Goal: Information Seeking & Learning: Find specific fact

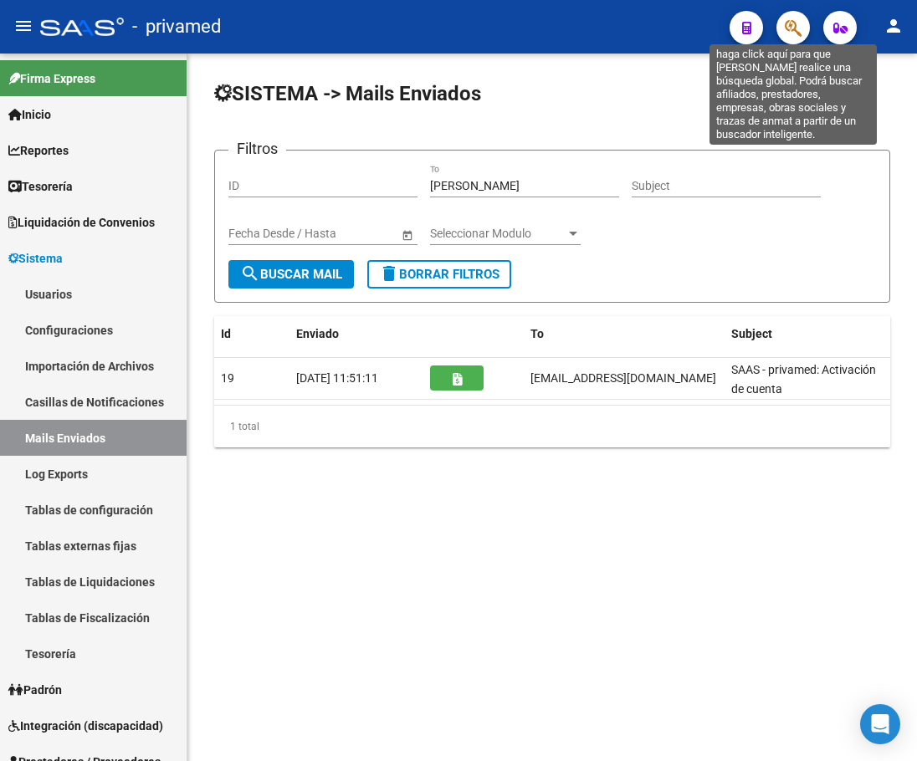
click at [786, 31] on icon "button" at bounding box center [793, 27] width 17 height 19
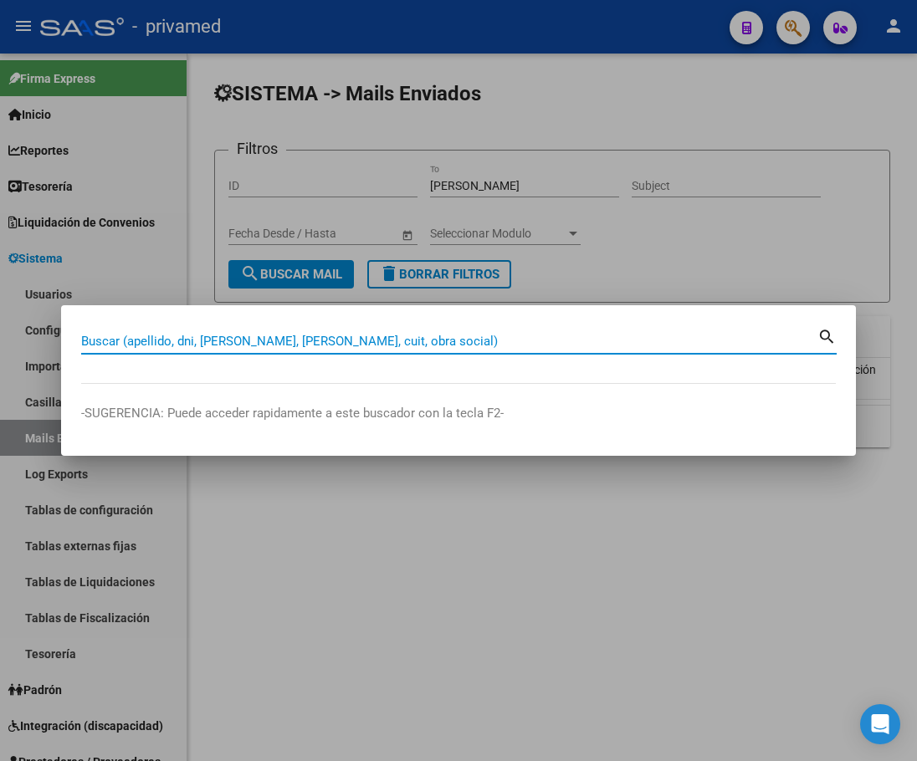
paste input "33963614"
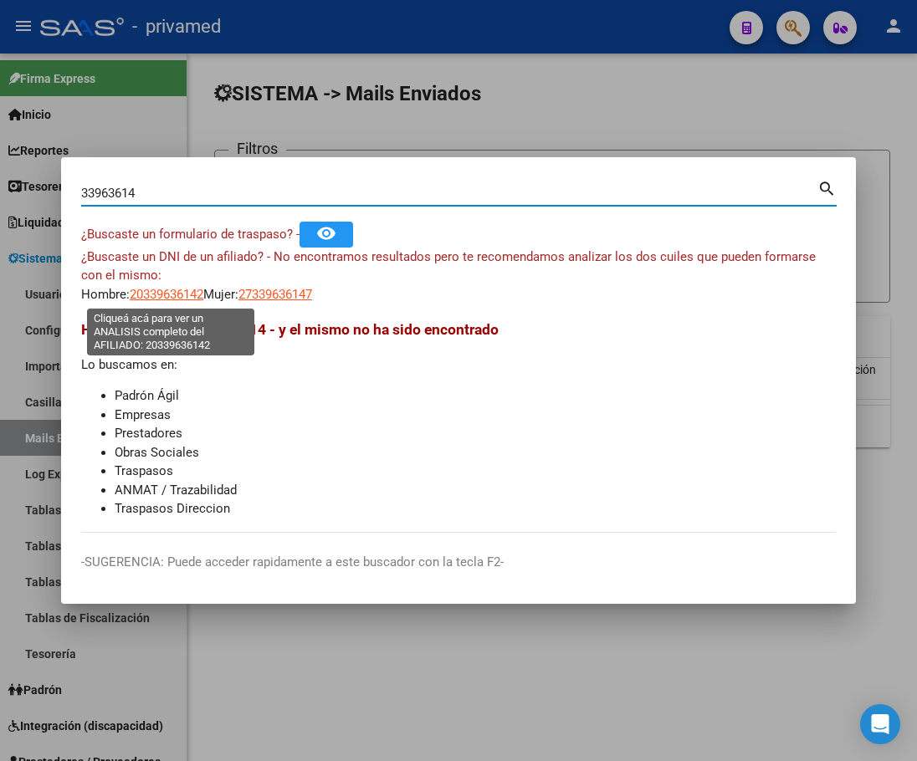
click at [173, 289] on span "20339636142" at bounding box center [167, 294] width 74 height 15
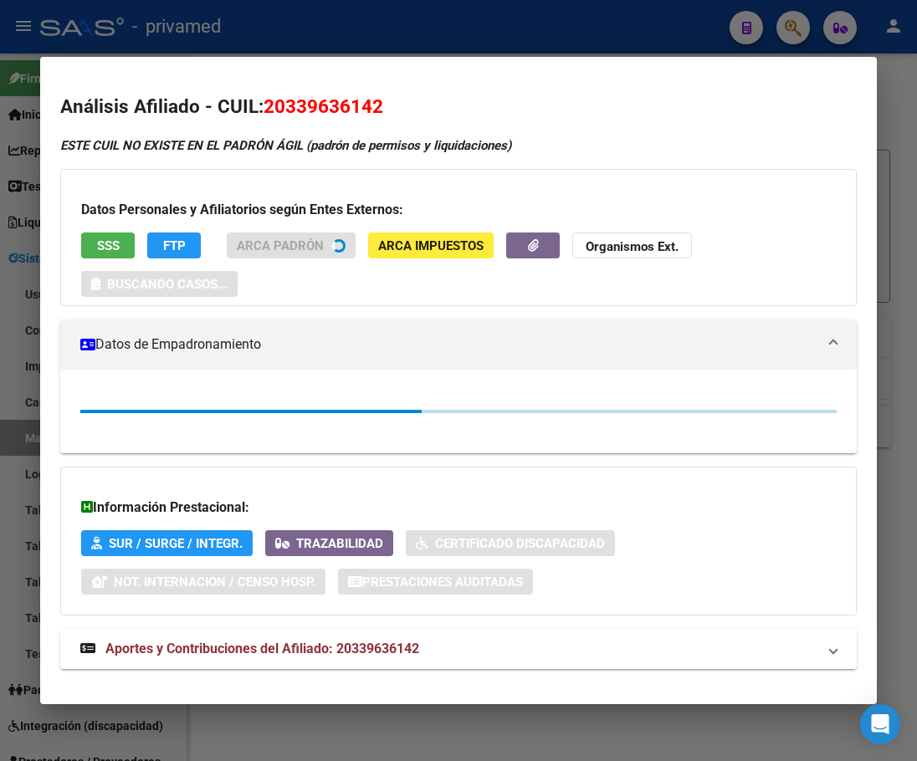
click at [123, 238] on button "SSS" at bounding box center [108, 246] width 54 height 26
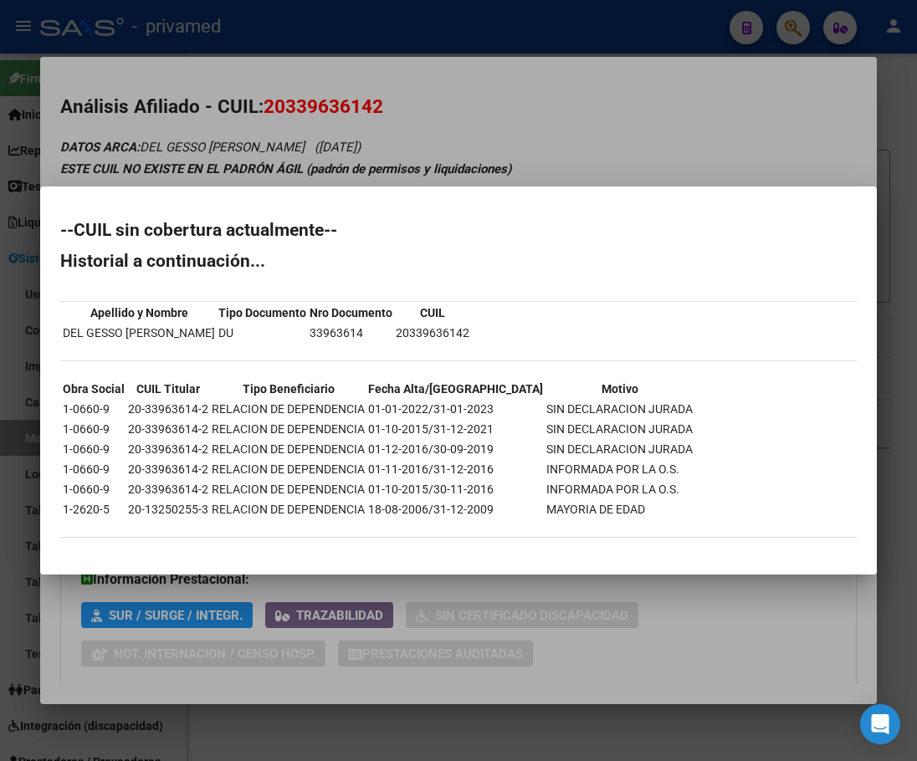
click at [638, 142] on div at bounding box center [458, 380] width 917 height 761
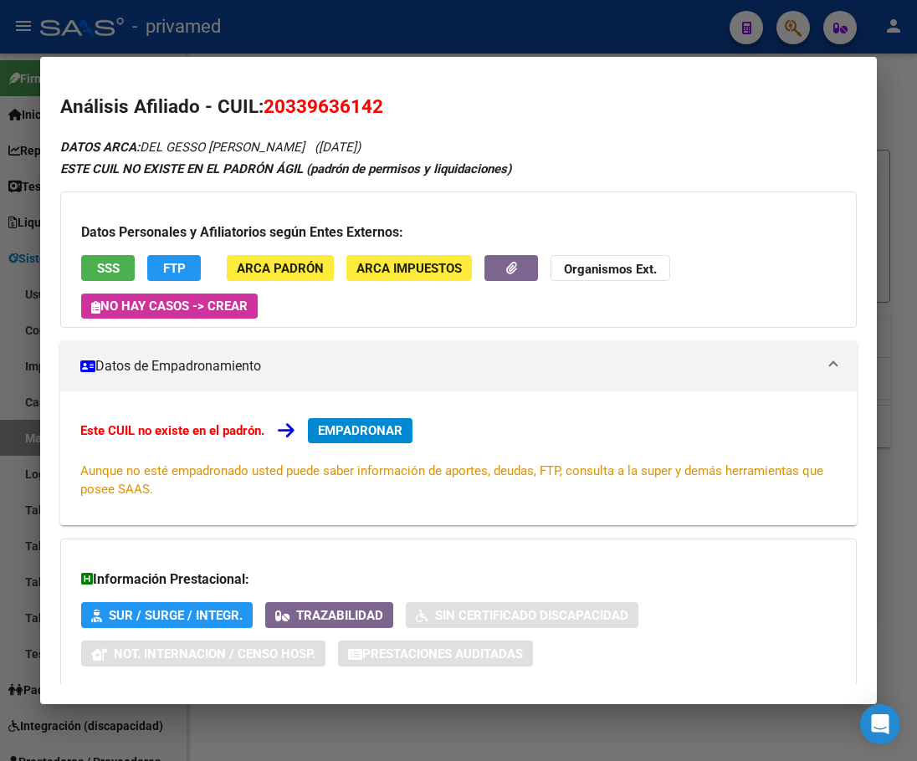
click at [578, 20] on div at bounding box center [458, 380] width 917 height 761
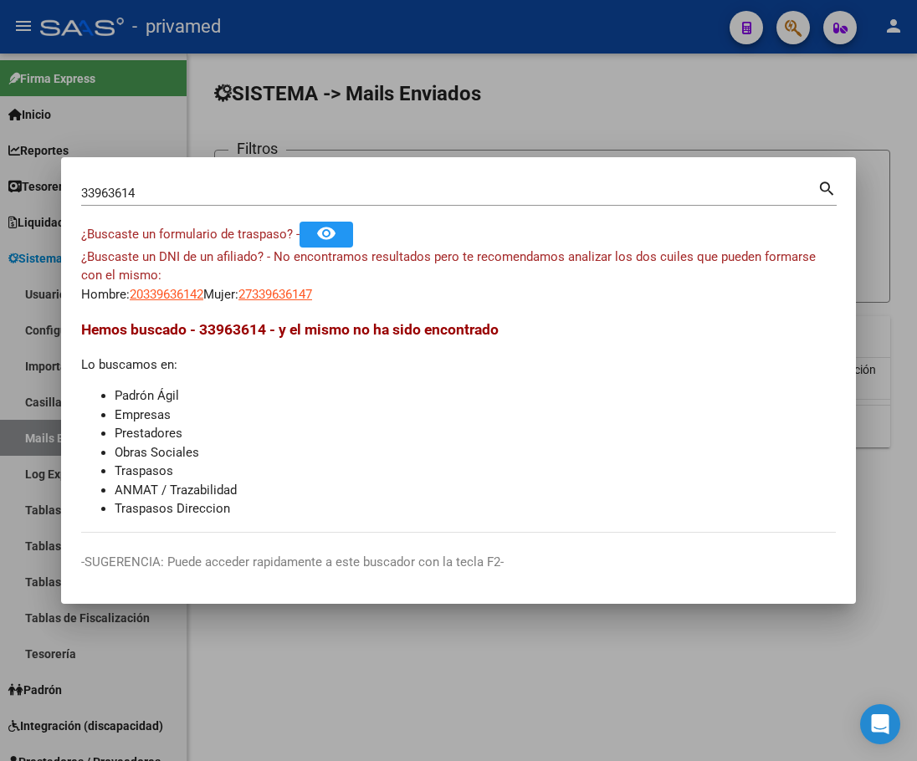
click at [346, 192] on input "33963614" at bounding box center [449, 193] width 736 height 15
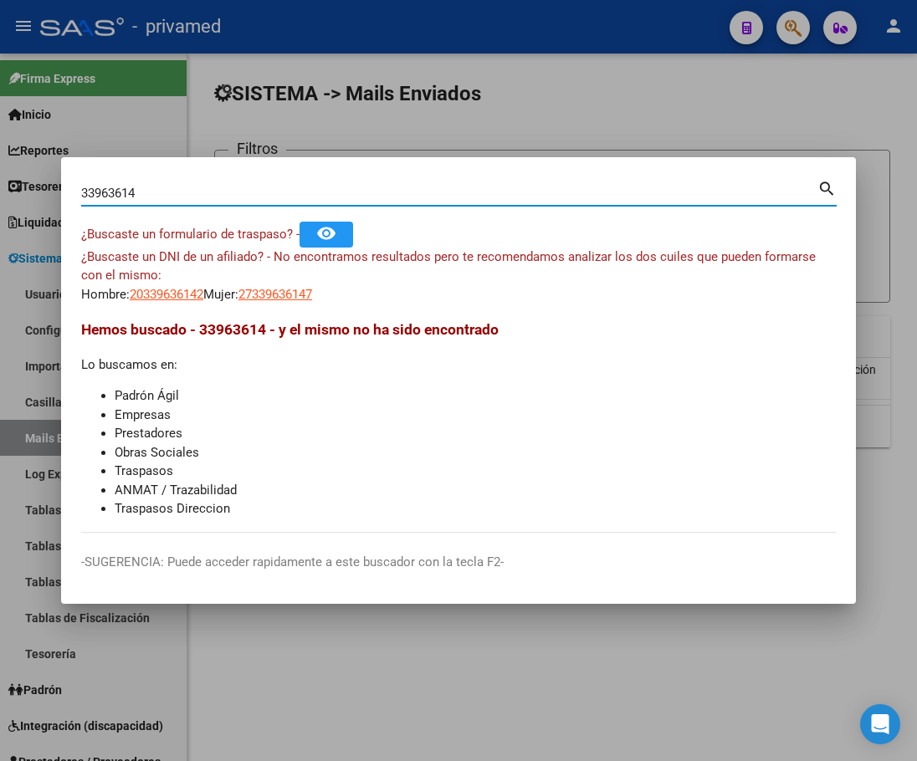
click at [346, 192] on input "33963614" at bounding box center [449, 193] width 736 height 15
paste input "20339636142"
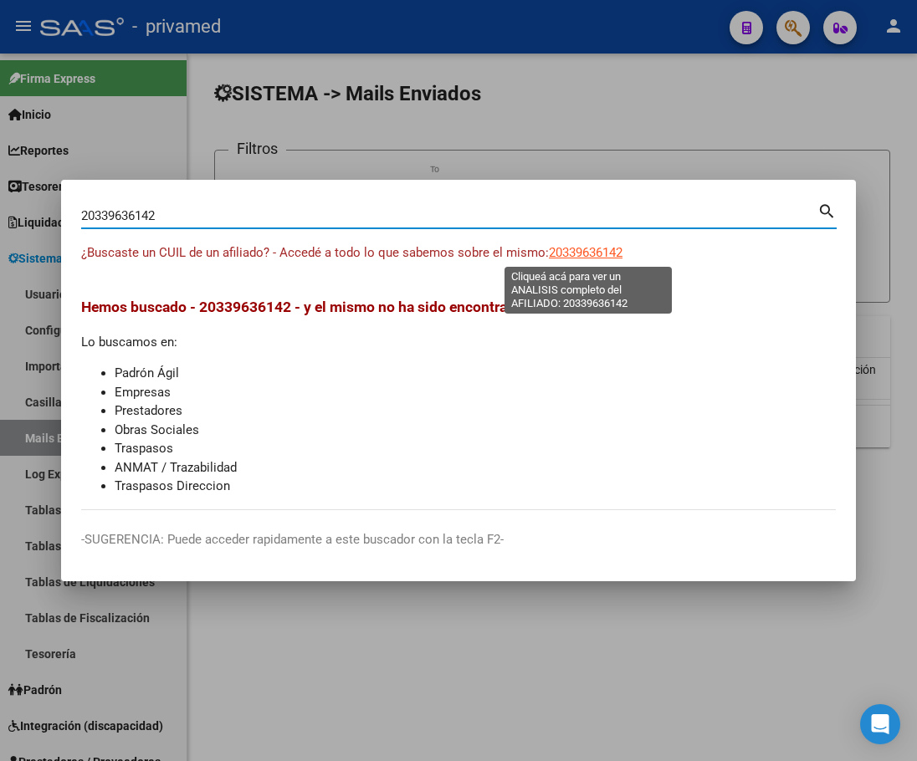
click at [583, 244] on app-link-go-to "20339636142" at bounding box center [586, 252] width 74 height 19
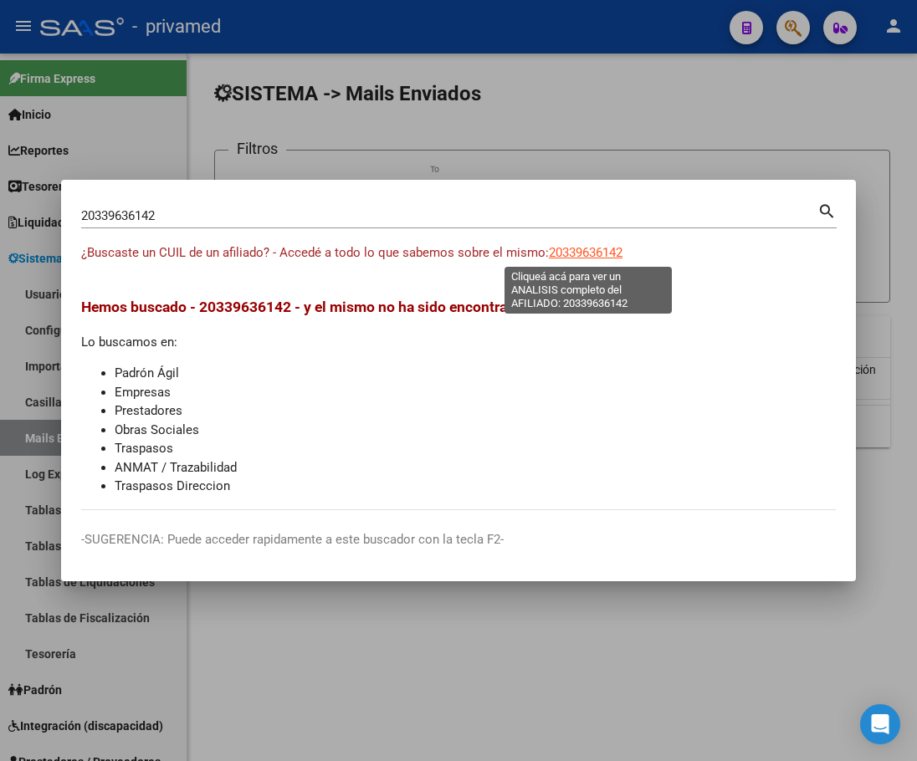
click at [578, 252] on span "20339636142" at bounding box center [586, 252] width 74 height 15
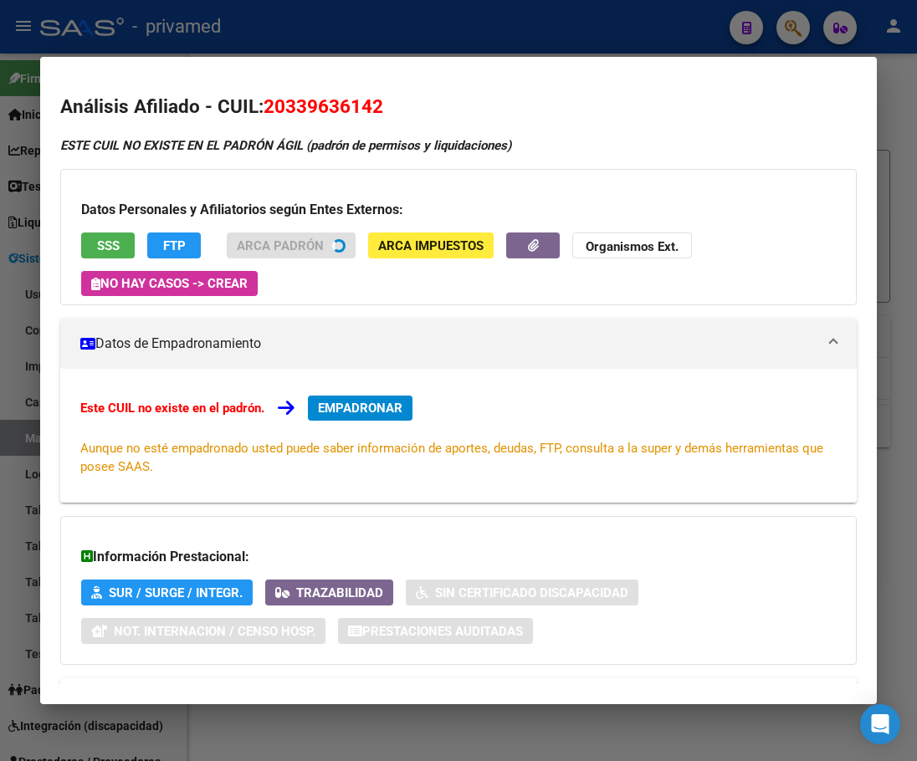
click at [117, 220] on h3 "Datos Personales y Afiliatorios según Entes Externos:" at bounding box center [458, 210] width 755 height 20
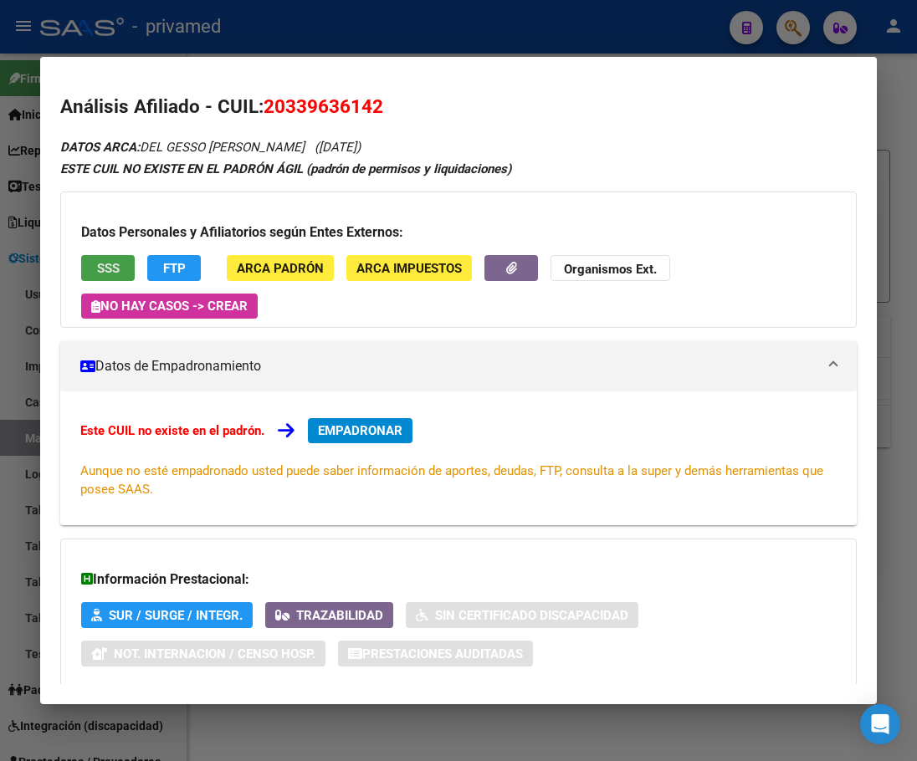
click at [112, 262] on span "SSS" at bounding box center [108, 268] width 23 height 15
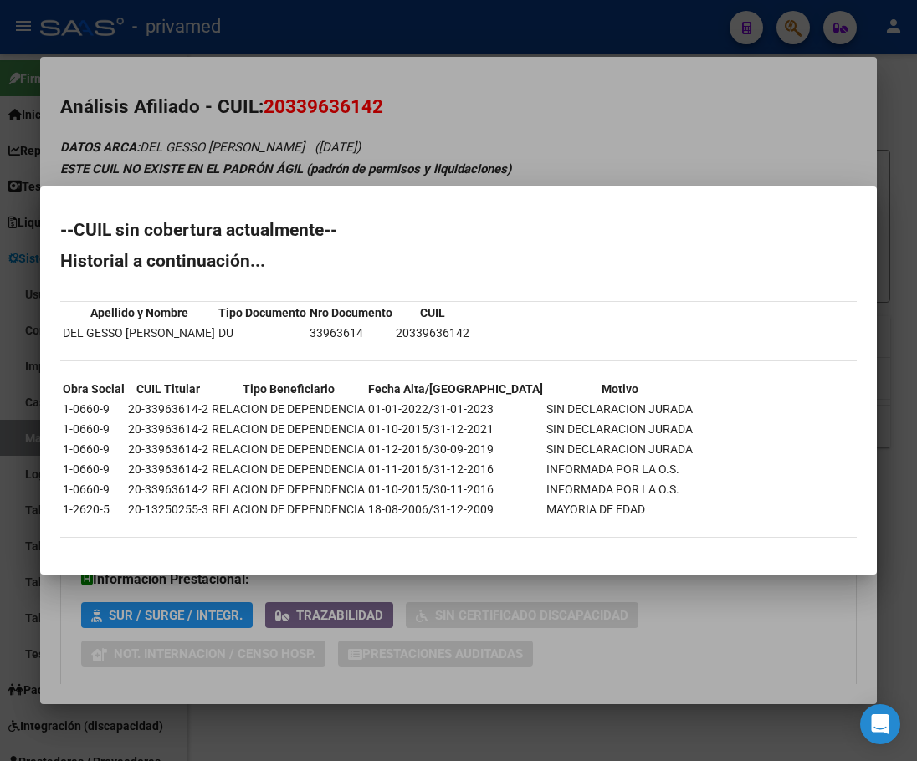
click at [603, 137] on div at bounding box center [458, 380] width 917 height 761
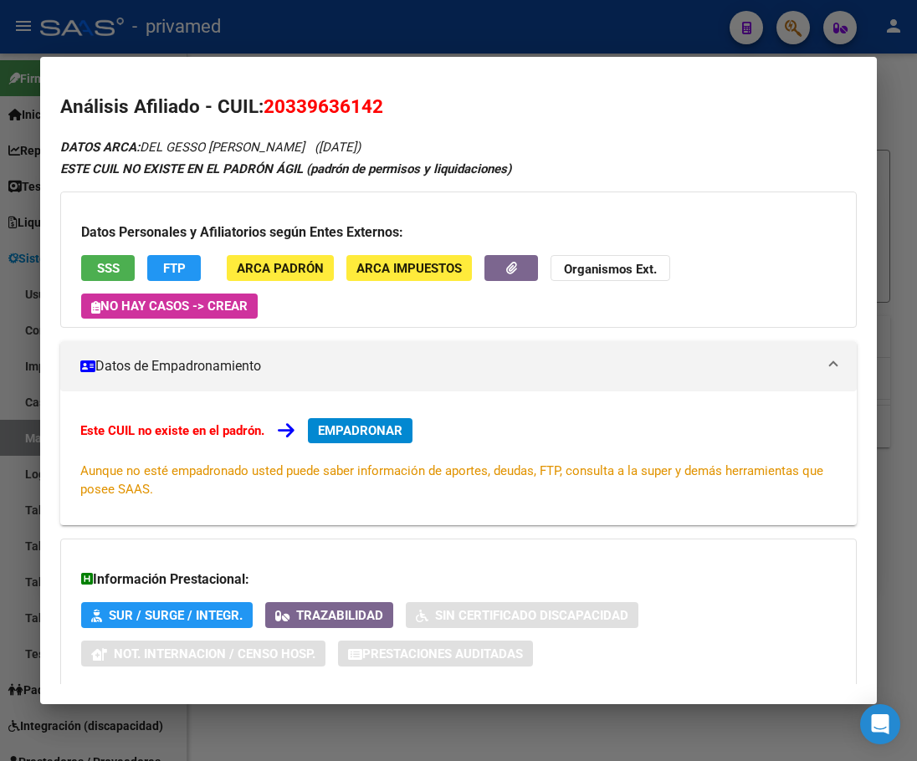
click at [469, 28] on div at bounding box center [458, 380] width 917 height 761
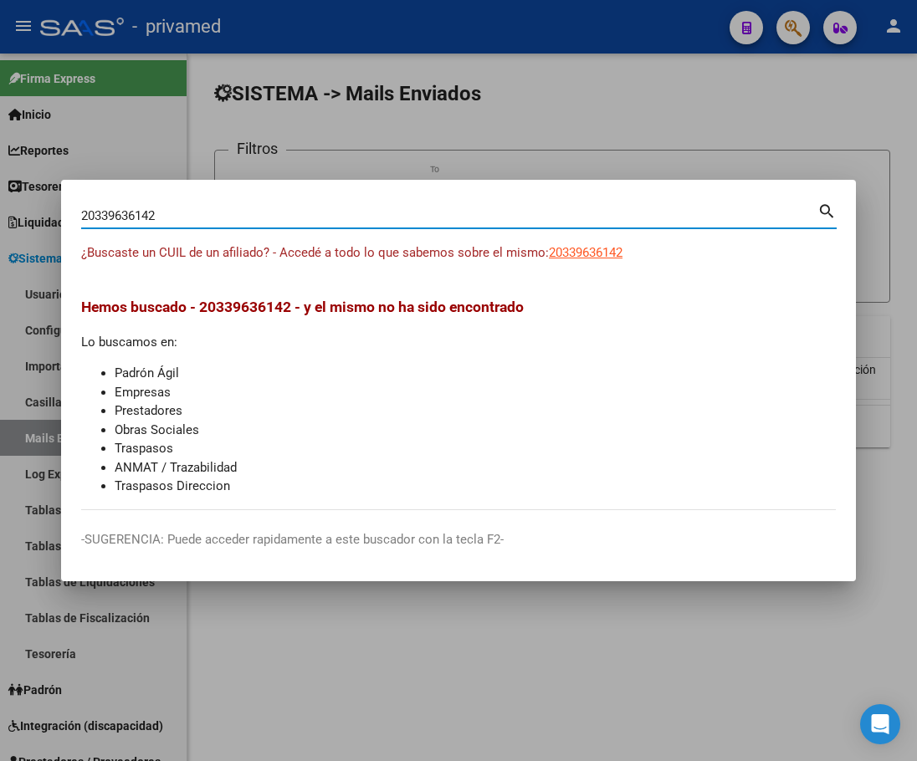
click at [196, 220] on input "20339636142" at bounding box center [449, 215] width 736 height 15
paste input "7100654"
type input "27100654"
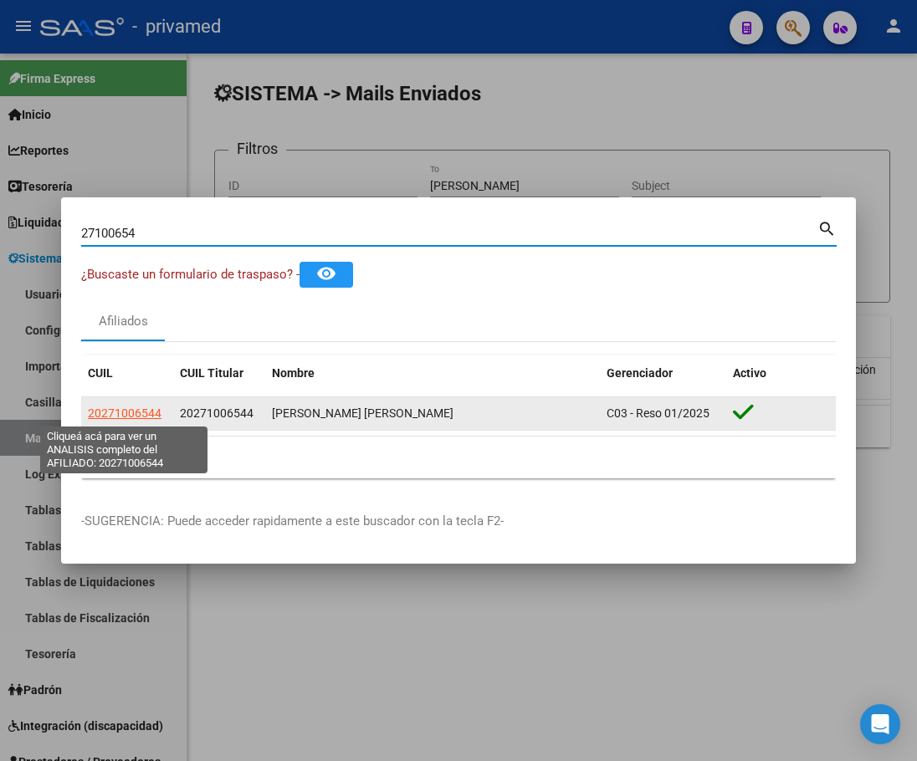
click at [143, 416] on span "20271006544" at bounding box center [125, 413] width 74 height 13
type textarea "20271006544"
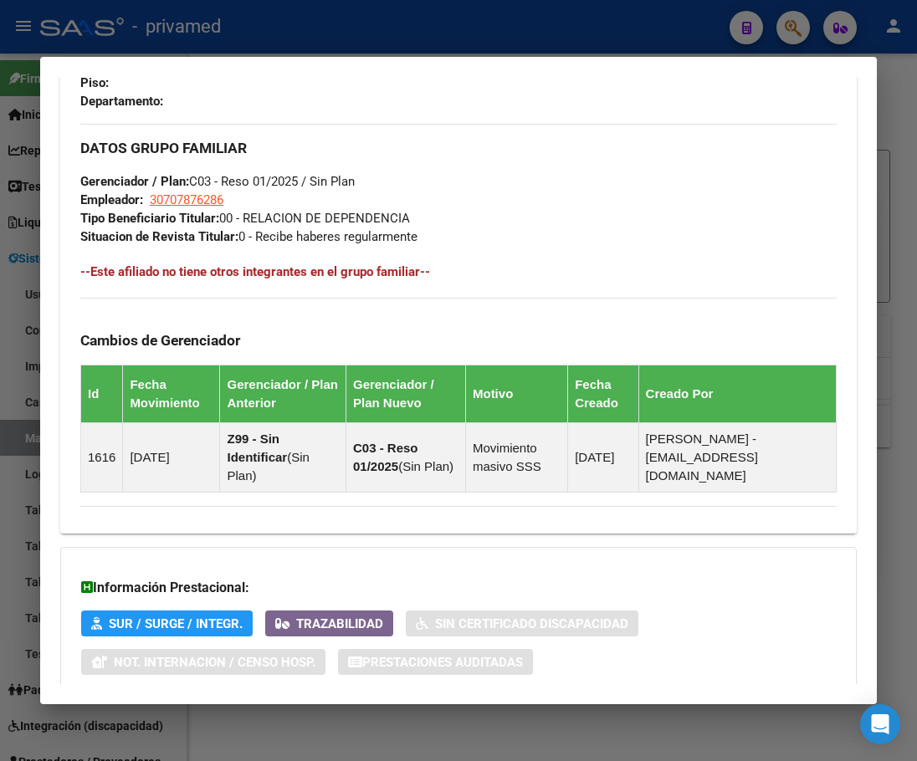
scroll to position [1053, 0]
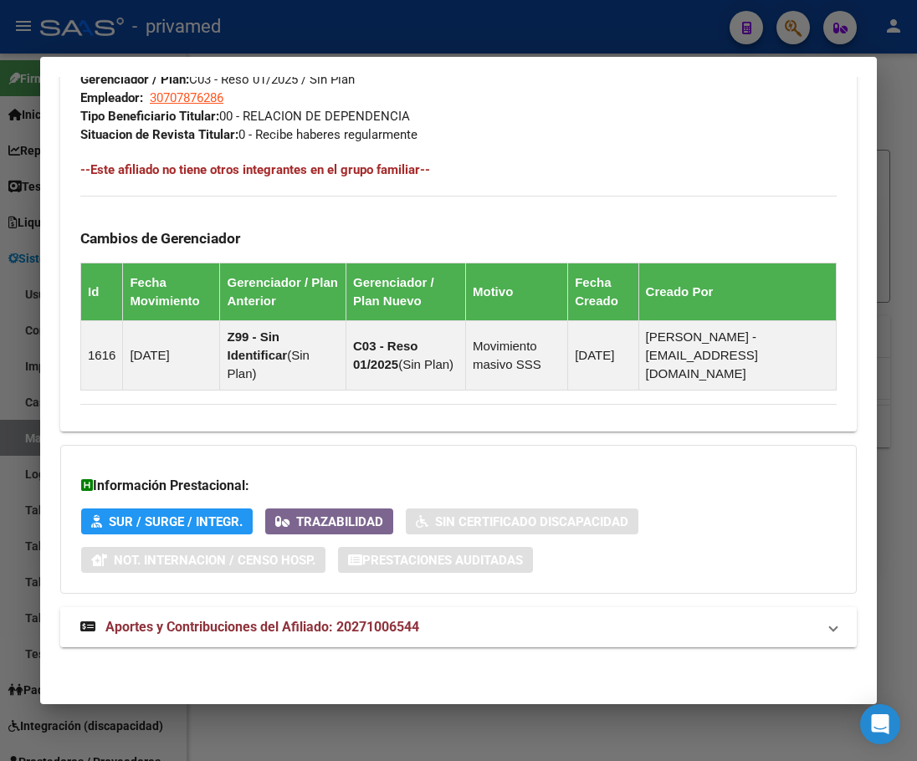
click at [129, 629] on span "Aportes y Contribuciones del Afiliado: 20271006544" at bounding box center [262, 627] width 314 height 16
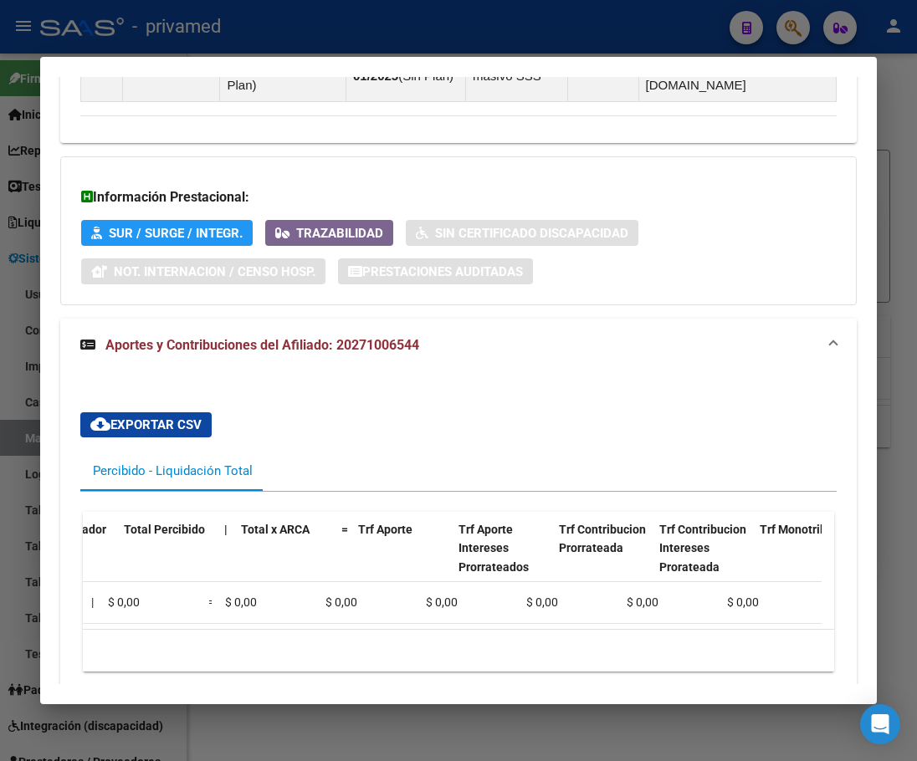
scroll to position [0, 0]
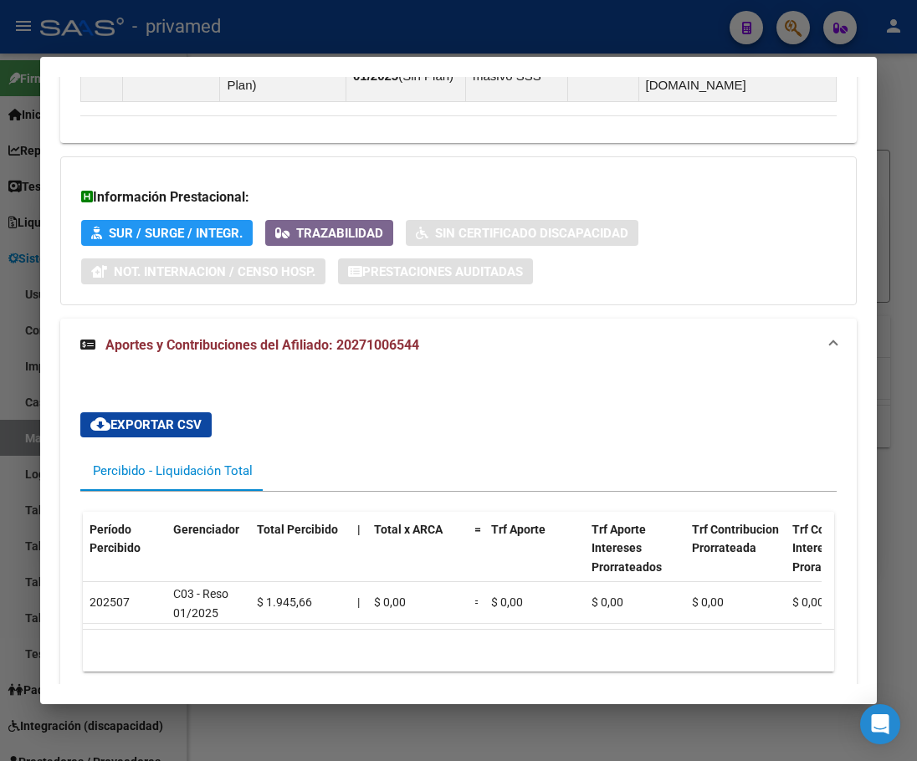
click at [269, 18] on div at bounding box center [458, 380] width 917 height 761
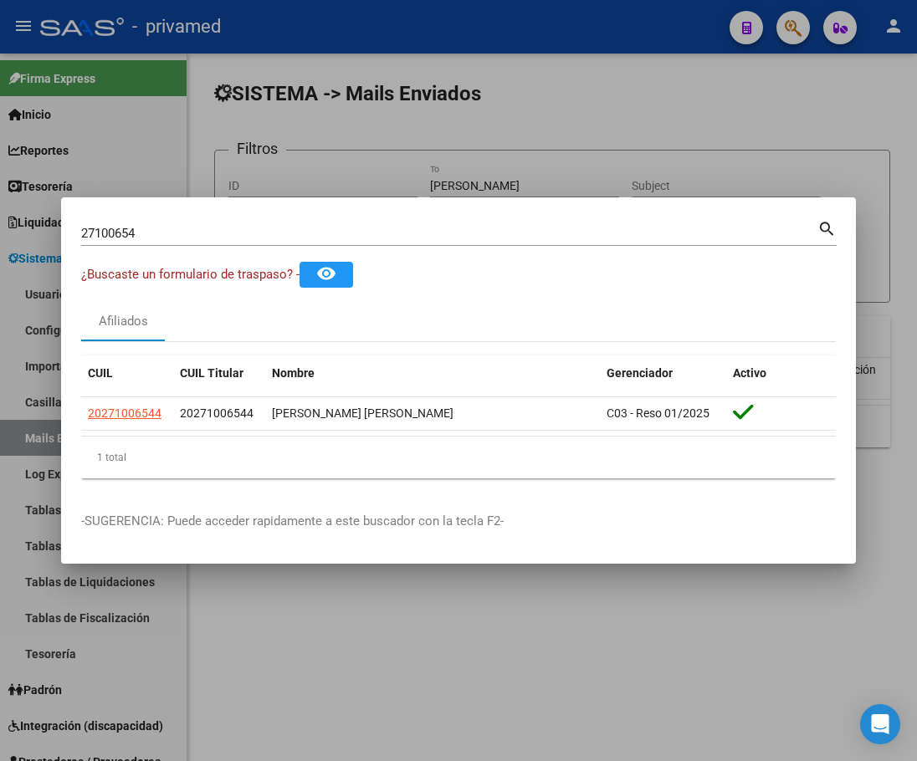
click at [183, 221] on div "27100654 Buscar (apellido, dni, cuil, [PERSON_NAME], cuit, obra social)" at bounding box center [449, 233] width 736 height 25
click at [176, 229] on input "27100654" at bounding box center [449, 233] width 736 height 15
paste input "30926843"
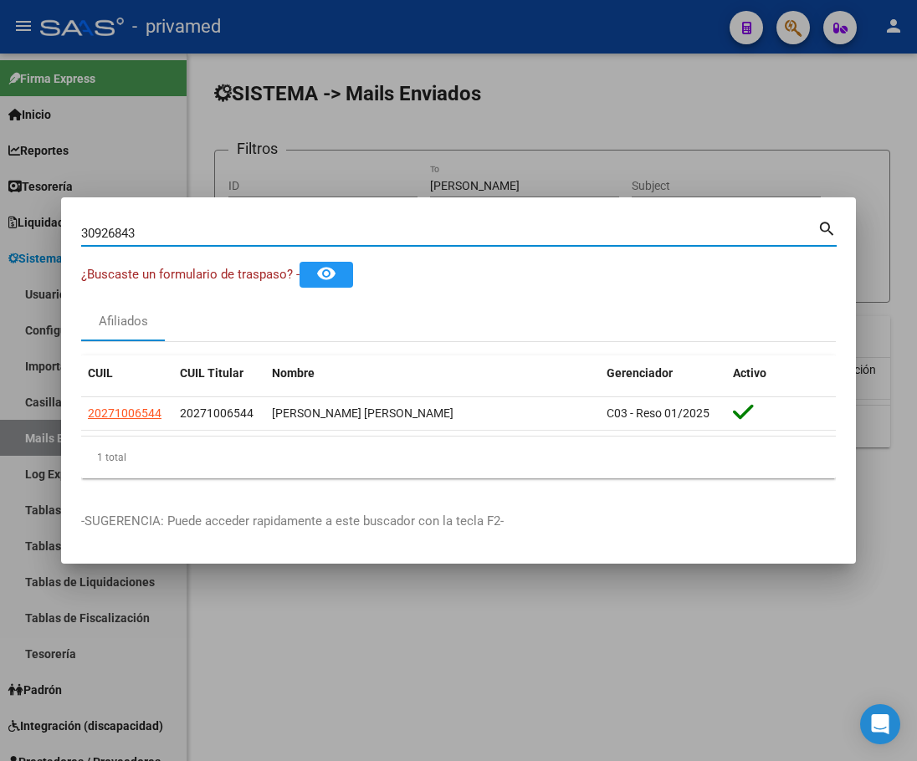
type input "30926843"
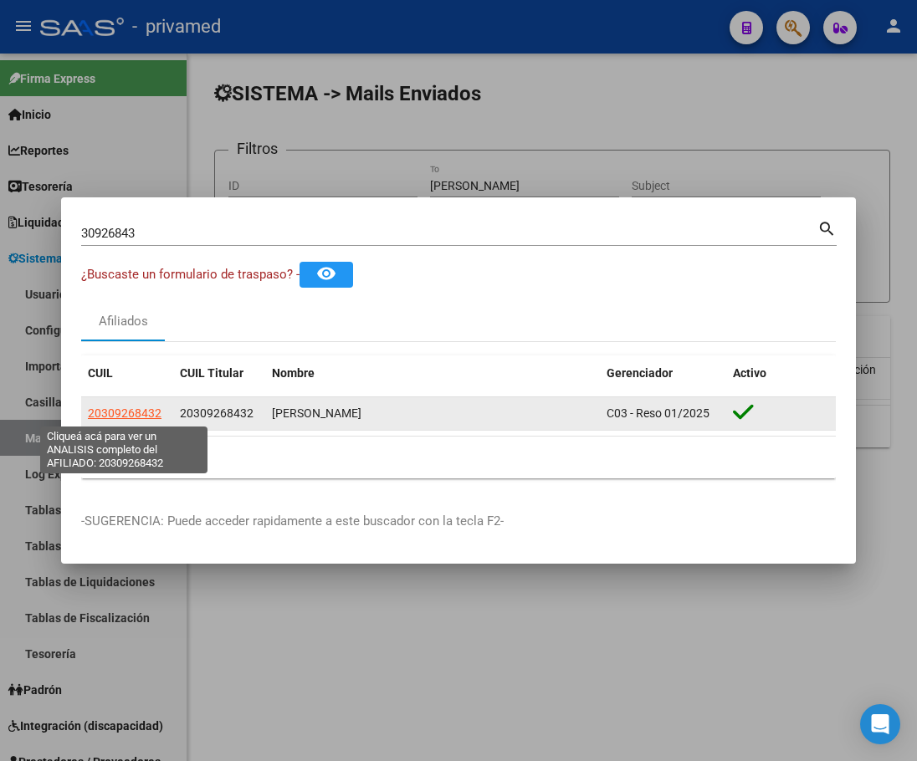
click at [145, 418] on span "20309268432" at bounding box center [125, 413] width 74 height 13
type textarea "20309268432"
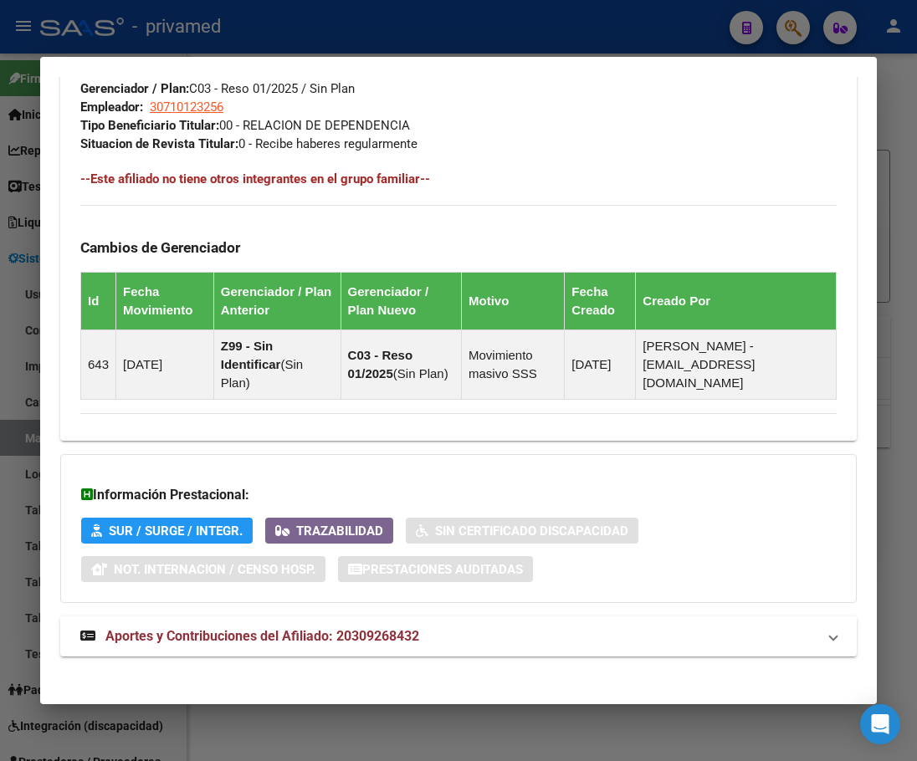
scroll to position [1053, 0]
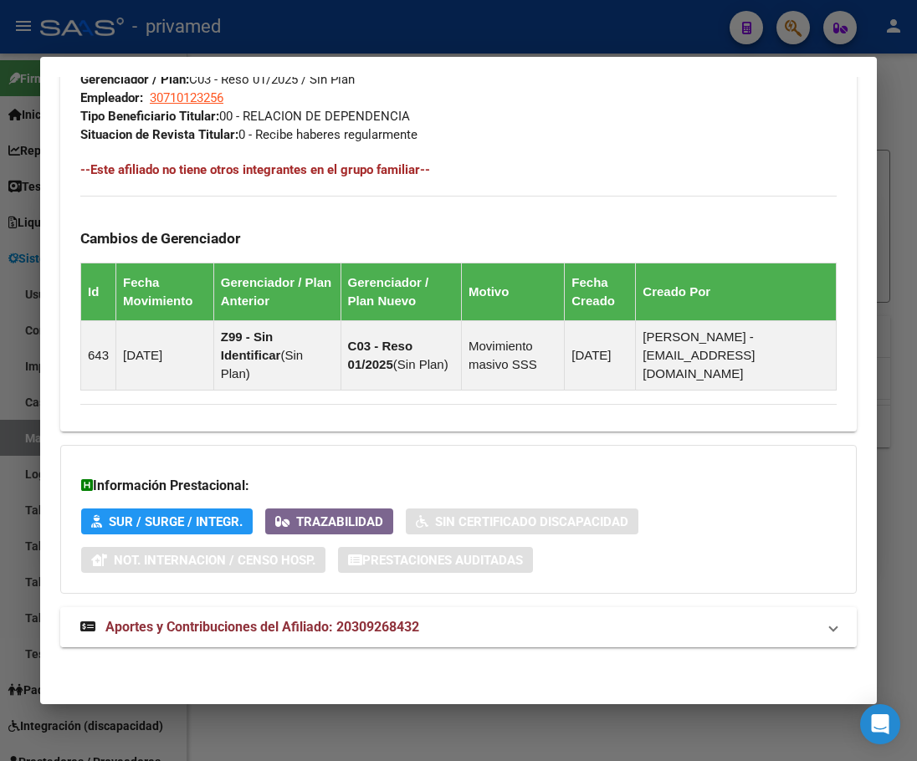
click at [178, 627] on span "Aportes y Contribuciones del Afiliado: 20309268432" at bounding box center [262, 627] width 314 height 16
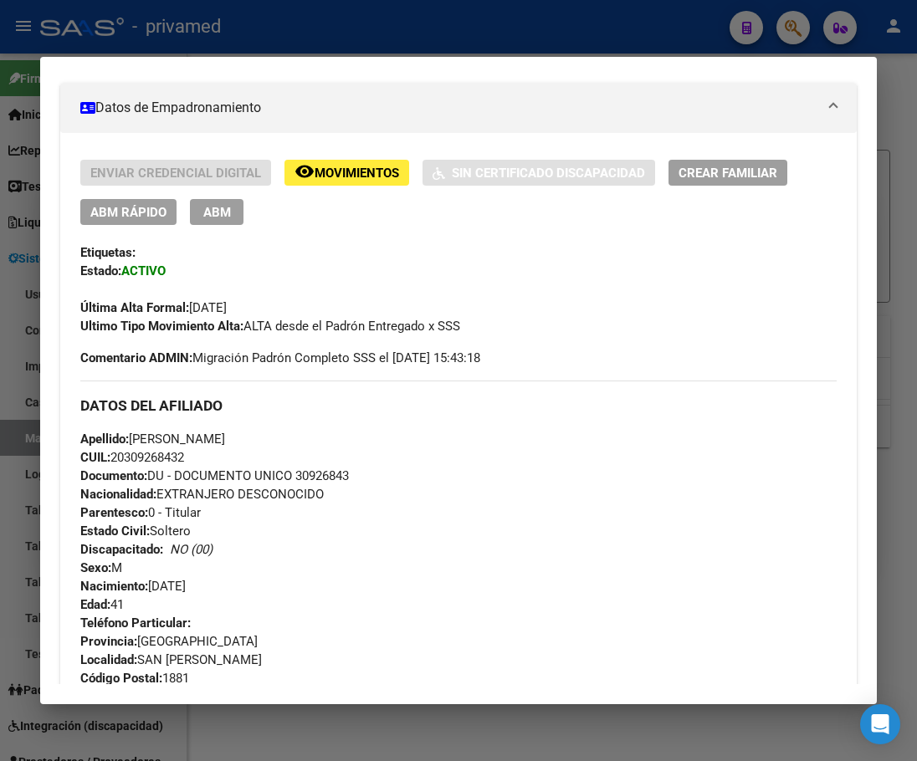
scroll to position [0, 0]
